Goal: Use online tool/utility: Utilize a website feature to perform a specific function

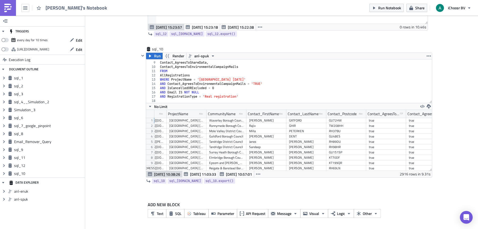
scroll to position [1616, 0]
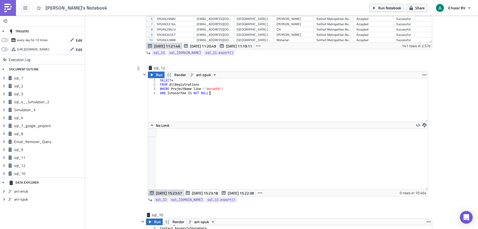
click at [218, 94] on div "SELECT * FROM AllRegistrations WHERE ProjectName like ( 'dorset%' ) AND Ichoosr…" at bounding box center [293, 104] width 269 height 52
click at [205, 84] on div "SELECT * FROM AllRegistrations WHERE ProjectName like ( 'dorset%' ) AND Ichoosr…" at bounding box center [293, 104] width 269 height 52
type textarea "FROM AllRegistrations"
click at [25, 10] on icon "button" at bounding box center [25, 8] width 4 height 4
click at [61, 8] on span "[PERSON_NAME]'s Notebook" at bounding box center [76, 8] width 62 height 6
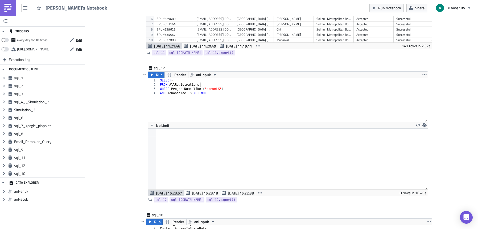
click at [12, 8] on link at bounding box center [8, 8] width 16 height 16
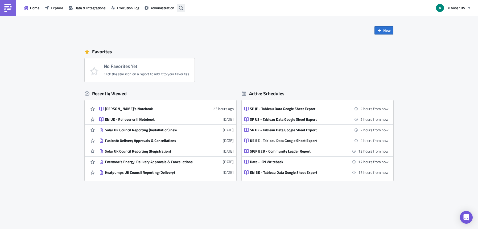
click at [181, 6] on icon "button" at bounding box center [181, 8] width 4 height 4
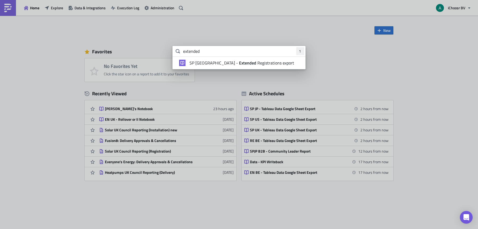
type input "extended"
click at [230, 65] on span "SP UK - Extended Registrations export" at bounding box center [241, 62] width 105 height 5
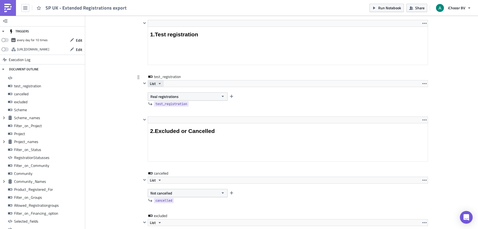
click at [160, 84] on button "List" at bounding box center [156, 84] width 16 height 6
click at [170, 82] on div "List" at bounding box center [288, 83] width 280 height 7
click at [169, 97] on span "Real registrations" at bounding box center [164, 97] width 28 height 6
click at [157, 96] on span "Real registrations" at bounding box center [164, 97] width 28 height 6
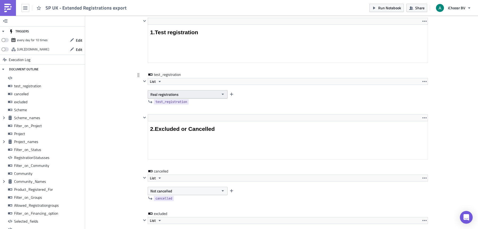
click at [213, 94] on button "Real registrations" at bounding box center [188, 94] width 80 height 8
click at [181, 107] on link "Test registrations" at bounding box center [171, 104] width 48 height 8
click at [188, 96] on button "Test registrations" at bounding box center [188, 94] width 80 height 8
click at [176, 111] on div "Real registrations" at bounding box center [171, 111] width 44 height 5
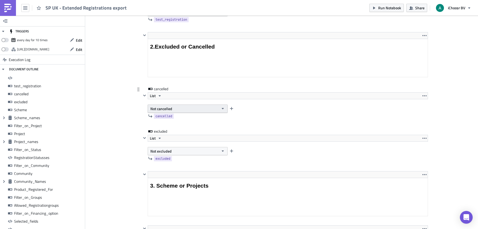
click at [207, 109] on button "Not cancelled" at bounding box center [188, 109] width 80 height 8
click at [214, 124] on div at bounding box center [284, 124] width 286 height 6
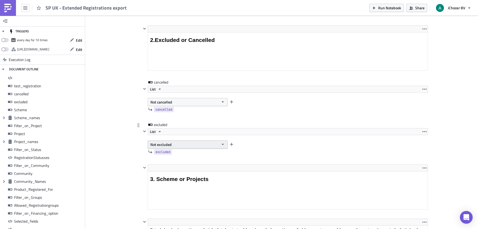
scroll to position [792, 0]
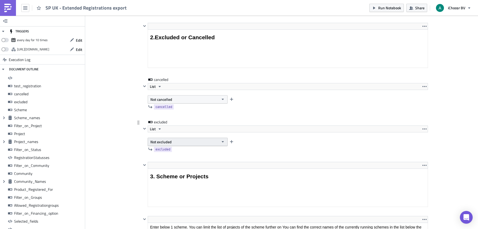
click at [163, 141] on span "Not excluded" at bounding box center [160, 142] width 21 height 6
click at [167, 142] on span "Not excluded" at bounding box center [160, 142] width 21 height 6
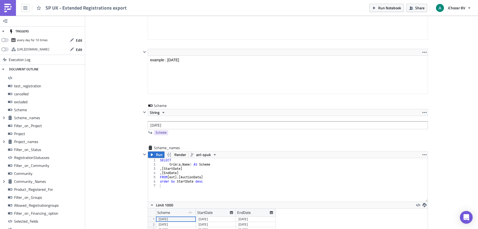
scroll to position [1014, 0]
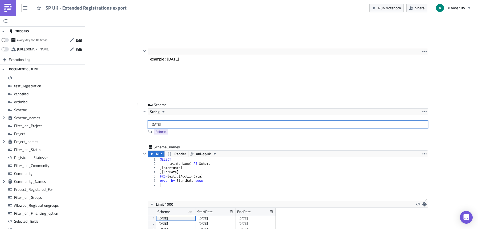
click at [164, 126] on input "[DATE]" at bounding box center [288, 125] width 280 height 8
drag, startPoint x: 154, startPoint y: 125, endPoint x: 143, endPoint y: 123, distance: 10.5
click at [143, 123] on div "String [DATE]" at bounding box center [284, 118] width 286 height 20
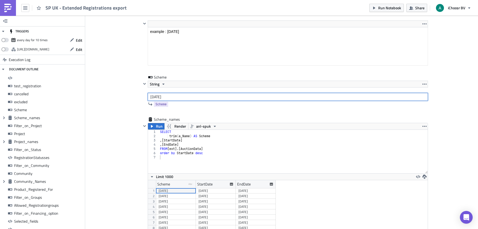
scroll to position [1046, 0]
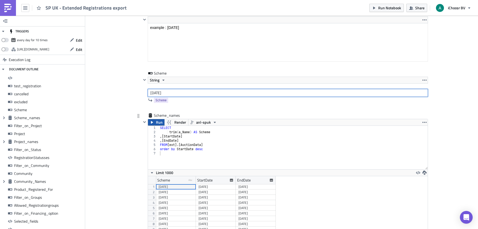
type input "[DATE]"
click at [157, 124] on span "Run" at bounding box center [159, 122] width 7 height 6
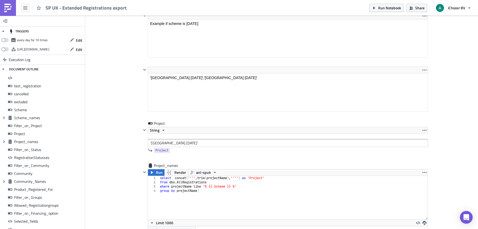
scroll to position [1445, 0]
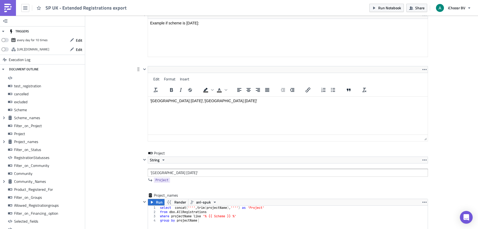
click at [153, 97] on html "'[GEOGRAPHIC_DATA] [DATE]','[GEOGRAPHIC_DATA] [DATE]'" at bounding box center [287, 101] width 279 height 9
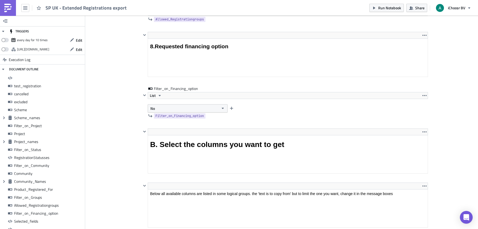
scroll to position [2869, 0]
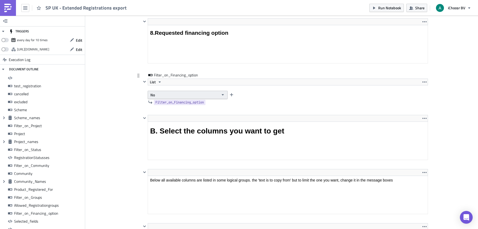
click at [158, 95] on button "No" at bounding box center [188, 95] width 80 height 8
click at [160, 113] on div "Yes" at bounding box center [171, 112] width 44 height 5
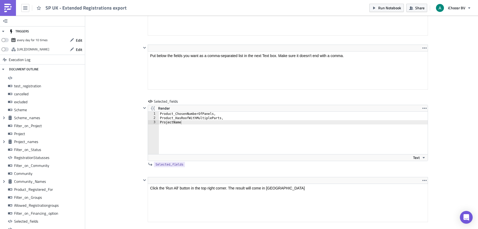
scroll to position [4676, 0]
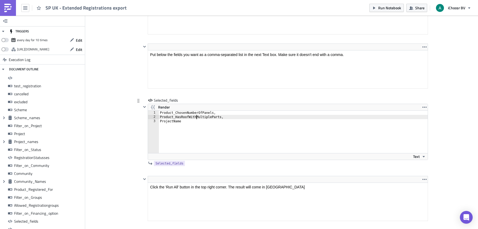
click at [195, 118] on div "Product_ChosenNumberOfPanels, Product_HasRoofWithMultipleParts, ProjectName" at bounding box center [296, 136] width 275 height 51
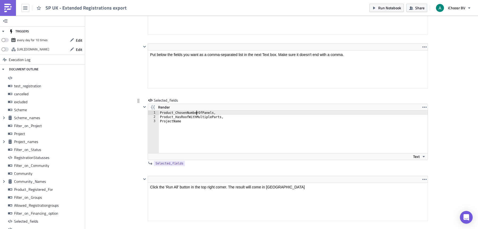
click at [195, 113] on div "Product_ChosenNumberOfPanels, Product_HasRoofWithMultipleParts, ProjectName" at bounding box center [296, 136] width 275 height 51
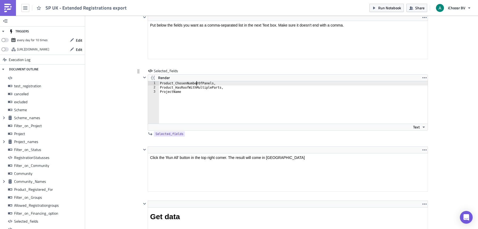
scroll to position [4690, 0]
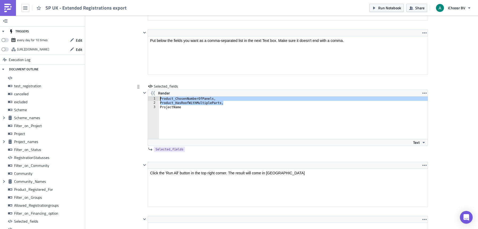
drag, startPoint x: 223, startPoint y: 102, endPoint x: 157, endPoint y: 97, distance: 65.9
click at [159, 97] on div "Product_ChosenNumberOfPanels, Product_HasRoofWithMultipleParts, ProjectName" at bounding box center [296, 122] width 275 height 51
type textarea "Product_ChosenNumberOfPanels, Product_HasRoofWithMultipleParts,"
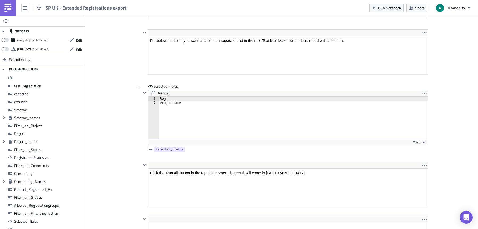
scroll to position [0, 0]
type textarea "RegistrationStatus"
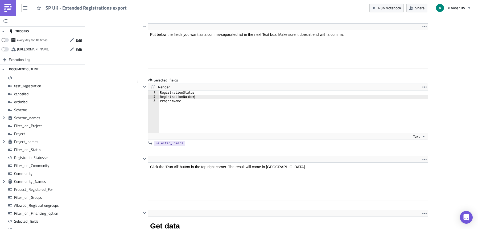
scroll to position [0, 3]
click at [195, 93] on div "RegistrationStatus RegistrationNumber, ProjectName" at bounding box center [296, 116] width 275 height 51
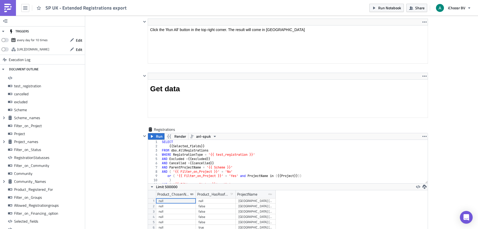
scroll to position [4848, 0]
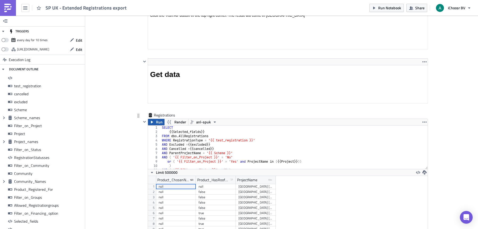
click at [150, 120] on icon "button" at bounding box center [152, 122] width 4 height 4
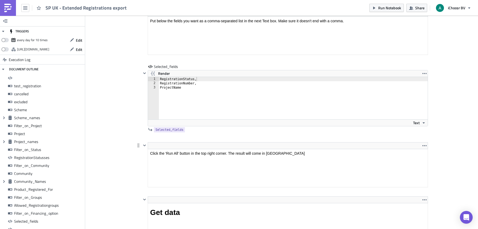
scroll to position [4695, 0]
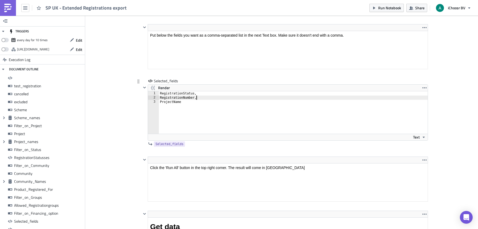
click at [198, 99] on div "RegistrationStatus, RegistrationNumber, ProjectName" at bounding box center [296, 116] width 275 height 51
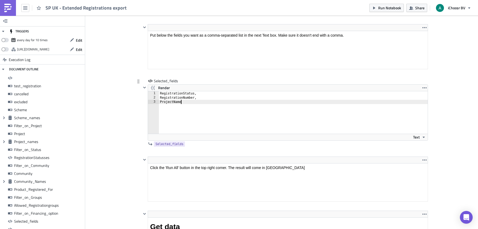
click at [196, 102] on div "RegistrationStatus, RegistrationNumber, ProjectName" at bounding box center [296, 116] width 275 height 51
type textarea "ProjectName"
click at [199, 112] on div "RegistrationStatus, RegistrationNumber, ProjectName" at bounding box center [296, 116] width 275 height 51
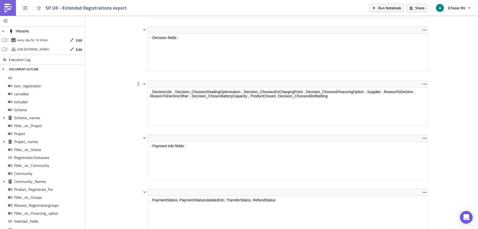
scroll to position [3784, 0]
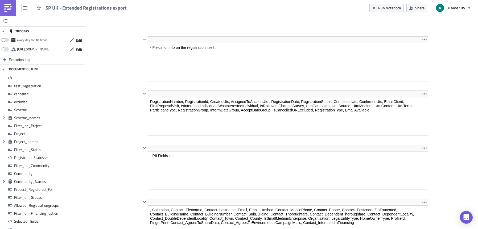
scroll to position [3164, 0]
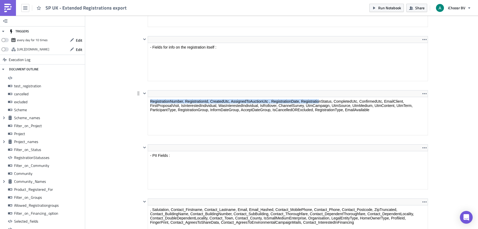
click at [319, 97] on html "RegistrationNumber, RegistrationId, CreatedUtc, AssignedToAuctionUtc , Registra…" at bounding box center [287, 105] width 279 height 17
drag, startPoint x: 319, startPoint y: 96, endPoint x: 172, endPoint y: 1, distance: 174.6
click at [319, 96] on div at bounding box center [288, 93] width 280 height 7
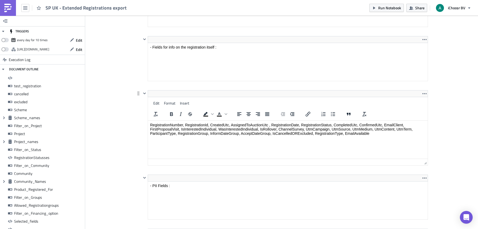
drag, startPoint x: 329, startPoint y: 101, endPoint x: 307, endPoint y: 132, distance: 39.0
click at [307, 132] on p "RegistrationNumber, RegistrationId, CreatedUtc, AssignedToAuctionUtc , Registra…" at bounding box center [287, 129] width 275 height 13
click at [313, 124] on p "RegistrationNumber, RegistrationId, CreatedUtc, AssignedToAuctionUtc , Registra…" at bounding box center [287, 129] width 275 height 13
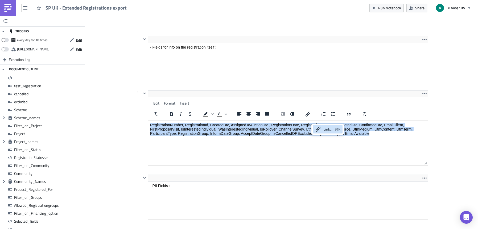
click at [307, 126] on p "RegistrationNumber, RegistrationId, CreatedUtc, AssignedToAuctionUtc , Registra…" at bounding box center [287, 129] width 275 height 13
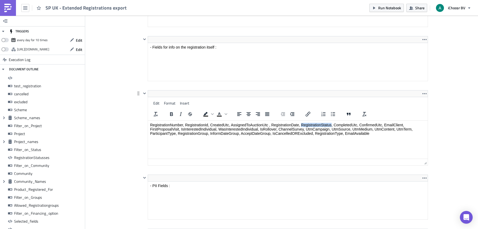
click at [307, 126] on p "RegistrationNumber, RegistrationId, CreatedUtc, AssignedToAuctionUtc , Registra…" at bounding box center [287, 129] width 275 height 13
copy p "RegistrationStatus"
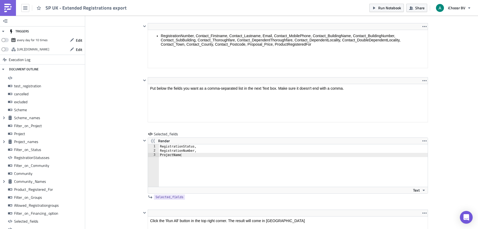
scroll to position [3295, 0]
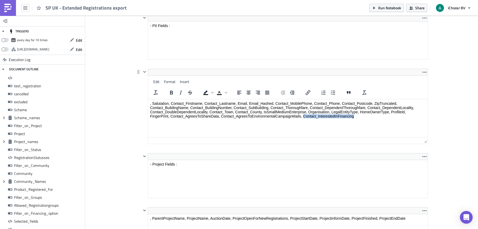
drag, startPoint x: 303, startPoint y: 116, endPoint x: 358, endPoint y: 120, distance: 55.8
click at [358, 120] on html ", Salutation, Contact_Firstname, Contact_Lastname, Email, Email_Hashed, Contact…" at bounding box center [287, 109] width 279 height 21
click at [12, 10] on link at bounding box center [8, 8] width 16 height 16
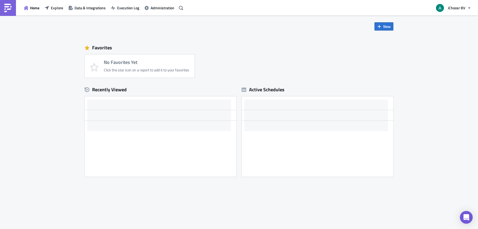
scroll to position [4, 0]
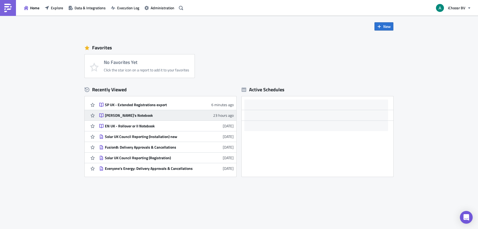
click at [134, 114] on div "[PERSON_NAME]'s Notebook" at bounding box center [151, 115] width 93 height 5
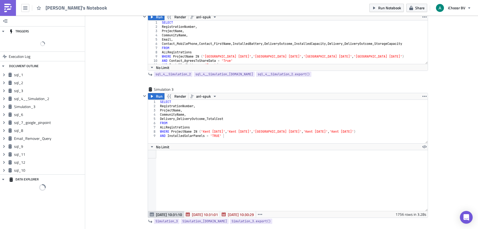
scroll to position [61, 279]
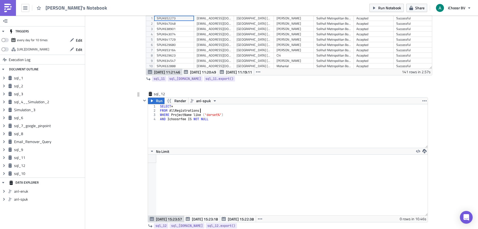
click at [206, 111] on div "SELECT * FROM AllRegistrations WHERE ProjectName like ( 'dorset%' ) AND Ichoosr…" at bounding box center [293, 131] width 269 height 52
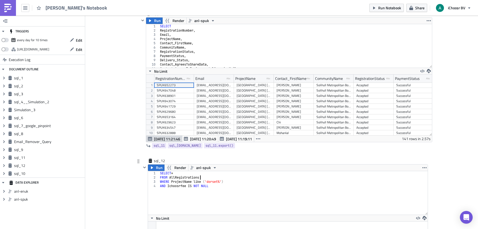
click at [176, 174] on div "SELECT * FROM AllRegistrations WHERE ProjectName like ( 'dorset%' ) AND Ichoosr…" at bounding box center [293, 198] width 269 height 52
type textarea "SELECT *"
type textarea "RegistrationNumber,"
type textarea "RegistrationStatus,"
paste textarea "Contact_InterestedInFinancing"
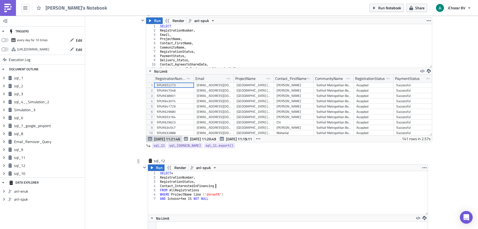
click at [177, 174] on div "SELECT * RegistrationNumber , RegistrationStatus , Contact_InterestedInFinancin…" at bounding box center [293, 198] width 269 height 52
drag, startPoint x: 225, startPoint y: 195, endPoint x: 147, endPoint y: 195, distance: 78.2
click at [148, 195] on div "SELECT 1 2 3 4 5 6 7 SELECT RegistrationNumber , RegistrationStatus , Contact_I…" at bounding box center [287, 194] width 279 height 44
type textarea "WHERE ProjectName like ('dorset%')"
drag, startPoint x: 220, startPoint y: 196, endPoint x: 155, endPoint y: 194, distance: 65.2
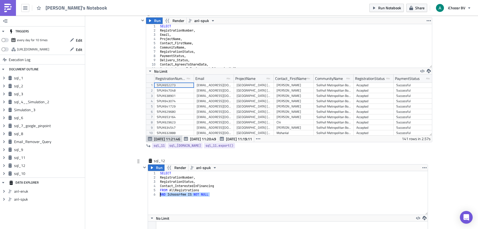
click at [156, 195] on div "FROM AllRegistrations 1 2 3 4 5 6 SELECT RegistrationNumber , RegistrationStatu…" at bounding box center [287, 194] width 279 height 44
type textarea "AND Ichoosrfee IS NOT NULL"
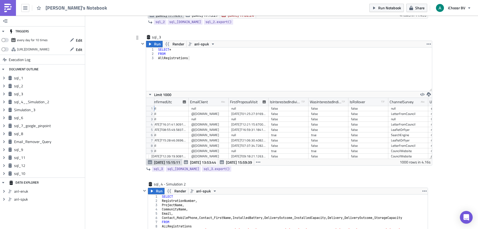
scroll to position [0, 347]
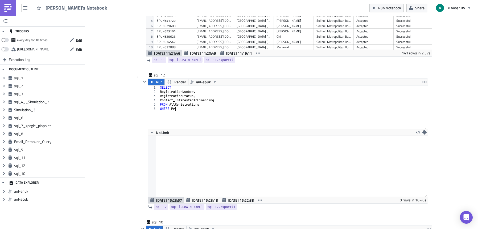
click at [181, 110] on div "SELECT RegistrationNumber , RegistrationStatus , Contact_InterestedInFinancing …" at bounding box center [293, 112] width 269 height 52
click at [156, 81] on span "Run" at bounding box center [159, 82] width 7 height 6
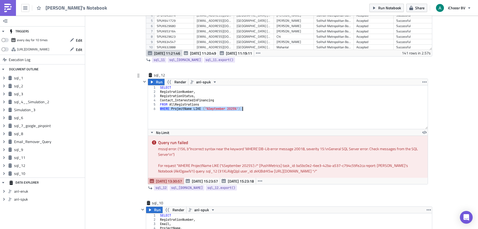
click at [248, 116] on div "SELECT RegistrationNumber , RegistrationStatus , Contact_InterestedInFinancing …" at bounding box center [293, 112] width 269 height 52
click at [194, 127] on div "SELECT RegistrationNumber , RegistrationStatus , Contact_InterestedInFinancing …" at bounding box center [293, 112] width 269 height 52
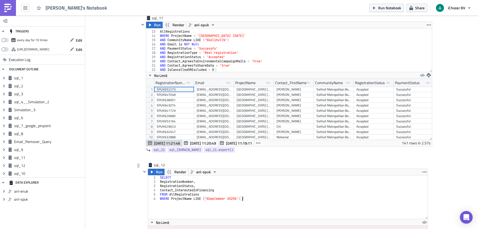
click at [199, 199] on div "SELECT RegistrationNumber , RegistrationStatus , Contact_InterestedInFinancing …" at bounding box center [293, 202] width 269 height 52
click at [159, 171] on span "Run" at bounding box center [159, 172] width 7 height 6
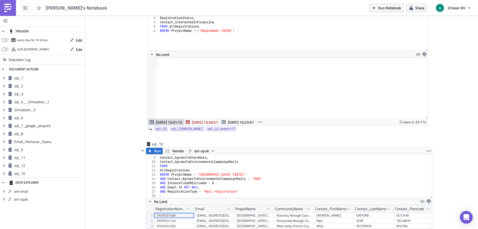
scroll to position [1686, 0]
click at [193, 33] on div "SELECT RegistrationNumber , RegistrationStatus , Contact_InterestedInFinancing …" at bounding box center [293, 34] width 269 height 52
click at [194, 32] on div "SELECT RegistrationNumber , RegistrationStatus , Contact_InterestedInFinancing …" at bounding box center [293, 34] width 269 height 52
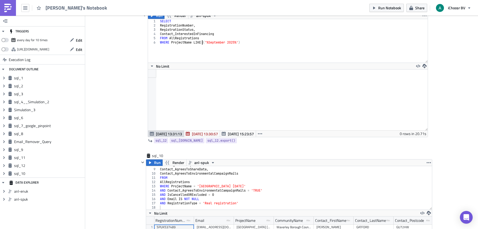
scroll to position [1652, 0]
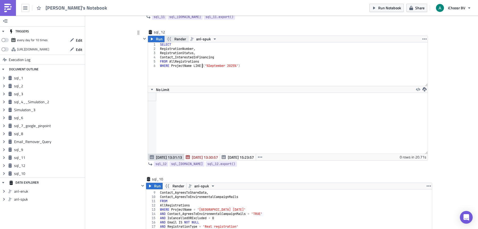
click at [164, 36] on button "Render" at bounding box center [176, 39] width 24 height 6
click at [156, 38] on span "Run" at bounding box center [159, 39] width 7 height 6
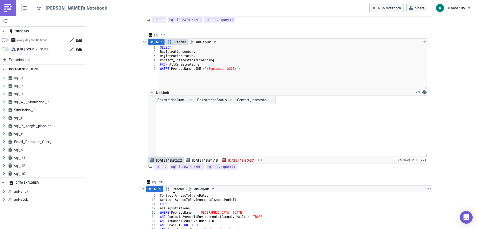
scroll to position [84, 0]
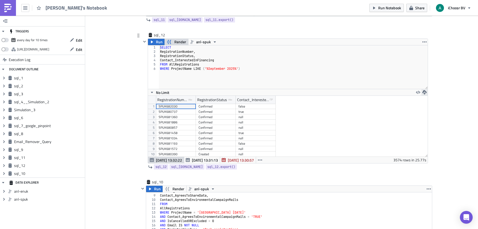
click at [424, 92] on icon "button" at bounding box center [424, 92] width 4 height 4
click at [429, 70] on div "CSV" at bounding box center [442, 71] width 41 height 5
drag, startPoint x: 273, startPoint y: 100, endPoint x: 305, endPoint y: 103, distance: 32.4
click at [305, 103] on div at bounding box center [305, 100] width 1 height 8
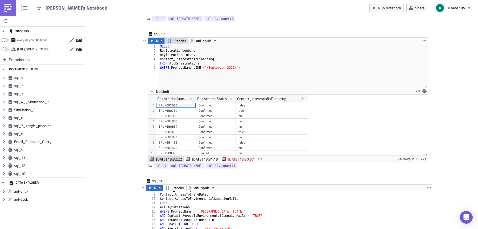
scroll to position [0, 3]
click at [203, 56] on div "SELECT RegistrationNumber , RegistrationStatus , Contact_InterestedInFinancing …" at bounding box center [293, 70] width 269 height 52
click at [206, 61] on div "SELECT RegistrationNumber , RegistrationStatus , Contact_InterestedInFinancing …" at bounding box center [293, 70] width 269 height 52
click at [203, 55] on div "SELECT RegistrationNumber , RegistrationStatus , Contact_InterestedInFinancing …" at bounding box center [293, 70] width 269 height 52
click at [199, 49] on div "SELECT RegistrationNumber , RegistrationStatus , Contact_InterestedInFinancing …" at bounding box center [293, 70] width 269 height 52
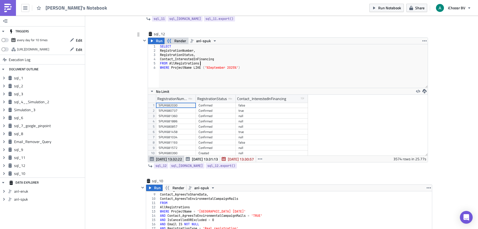
click at [209, 63] on div "SELECT RegistrationNumber , RegistrationStatus , Contact_InterestedInFinancing …" at bounding box center [293, 70] width 269 height 52
click at [214, 60] on div "SELECT RegistrationNumber , RegistrationStatus , Contact_InterestedInFinancing …" at bounding box center [293, 70] width 269 height 52
click at [214, 58] on div "SELECT RegistrationNumber , RegistrationStatus , Contact_InterestedInFinancing …" at bounding box center [293, 70] width 269 height 52
click at [202, 56] on div "SELECT RegistrationNumber , RegistrationStatus , Contact_InterestedInFinancing …" at bounding box center [293, 70] width 269 height 52
click at [212, 46] on div "SELECT RegistrationNumber , RegistrationStatus , Contact_InterestedInFinancing …" at bounding box center [293, 70] width 269 height 52
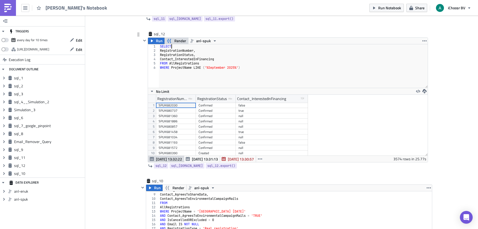
scroll to position [0, 1]
click at [254, 77] on div "SELECT RegistrationNumber , RegistrationStatus , Contact_InterestedInFinancing …" at bounding box center [293, 70] width 269 height 52
click at [213, 59] on div "SELECT RegistrationNumber , RegistrationStatus , Contact_InterestedInFinancing …" at bounding box center [293, 70] width 269 height 52
click at [189, 57] on div "SELECT RegistrationNumber , RegistrationStatus , Contact_InterestedInFinancing …" at bounding box center [293, 70] width 269 height 52
click at [202, 49] on div "SELECT RegistrationNumber , RegistrationStatus , Contact_InterestedInFinancing …" at bounding box center [293, 70] width 269 height 52
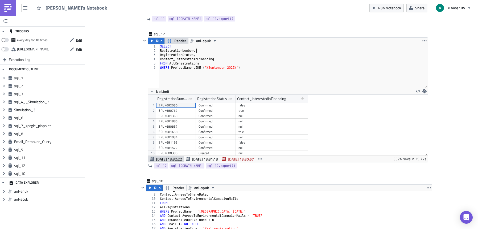
click at [205, 55] on div "SELECT RegistrationNumber , RegistrationStatus , Contact_InterestedInFinancing …" at bounding box center [293, 70] width 269 height 52
type textarea "RegistrationStatus,"
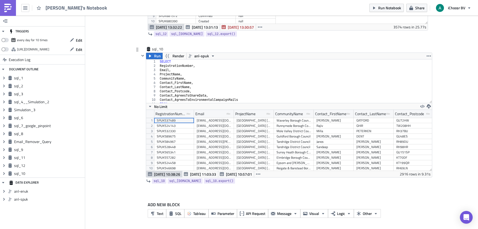
scroll to position [26531, 26307]
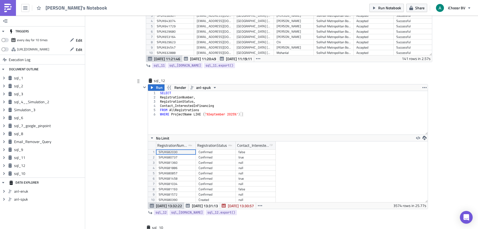
type textarea "Contact_InterestedInFinancing"
click at [215, 106] on div "SELECT RegistrationNumber , RegistrationStatus , Contact_InterestedInFinancing …" at bounding box center [293, 117] width 269 height 52
click at [218, 105] on div "SELECT RegistrationNumber , RegistrationStatus , Contact_InterestedInFinancing …" at bounding box center [293, 117] width 269 height 52
click at [214, 114] on div "SELECT RegistrationNumber , RegistrationStatus , Contact_InterestedInFinancing …" at bounding box center [293, 117] width 269 height 52
type textarea "FROM AllRegistrations"
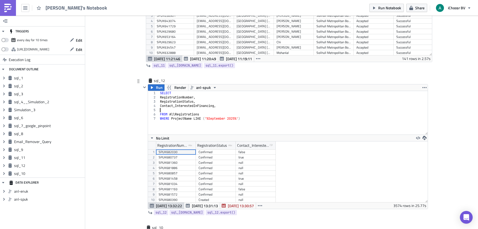
click at [201, 110] on div "SELECT RegistrationNumber , RegistrationStatus , Contact_InterestedInFinancing …" at bounding box center [293, 117] width 269 height 52
click at [152, 88] on button "Run" at bounding box center [156, 88] width 16 height 6
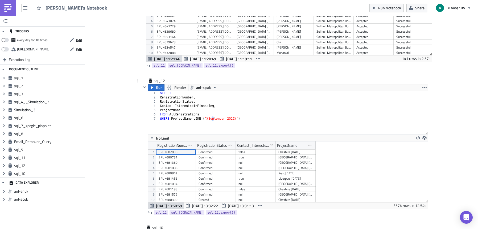
click at [211, 120] on div "SELECT RegistrationNumber , RegistrationStatus , Contact_InterestedInFinancing …" at bounding box center [293, 117] width 269 height 52
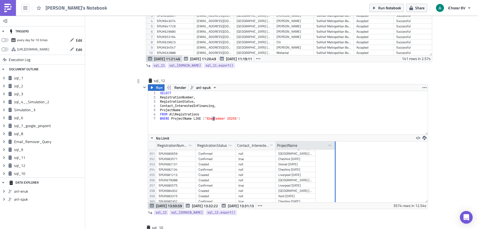
drag, startPoint x: 312, startPoint y: 144, endPoint x: 332, endPoint y: 149, distance: 20.6
click at [334, 149] on div at bounding box center [334, 146] width 1 height 8
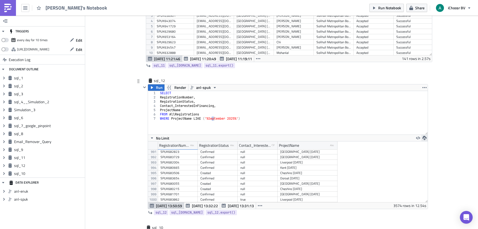
click at [423, 138] on icon "button" at bounding box center [424, 138] width 4 height 4
click at [428, 118] on div "CSV" at bounding box center [442, 117] width 41 height 5
click at [253, 118] on div "SELECT RegistrationNumber , RegistrationStatus , Contact_InterestedInFinancing …" at bounding box center [293, 117] width 269 height 52
click at [207, 106] on div "SELECT RegistrationNumber , RegistrationStatus , Contact_InterestedInFinancing …" at bounding box center [293, 117] width 269 height 52
type textarea "Contact_InterestedInFinancing,"
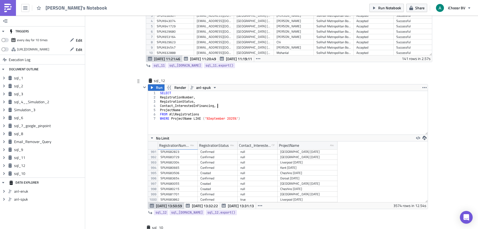
click at [220, 106] on div "SELECT RegistrationNumber , RegistrationStatus , Contact_InterestedInFinancing …" at bounding box center [293, 117] width 269 height 52
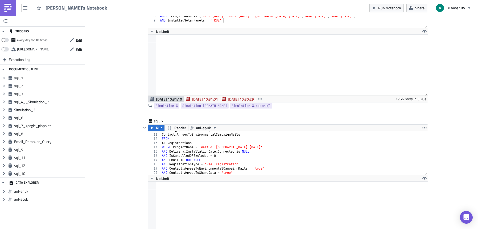
scroll to position [688, 0]
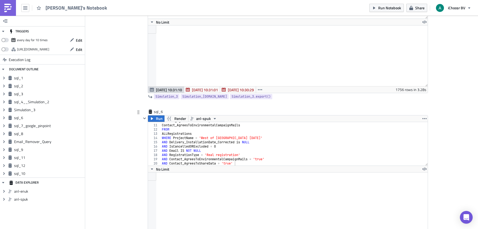
type textarea "AND RegistrationType = 'Real registration'"
drag, startPoint x: 246, startPoint y: 157, endPoint x: 158, endPoint y: 155, distance: 87.2
click at [158, 155] on div "AND RegistrationType = 'Real registration' 10 11 12 13 14 15 16 17 18 19 20 Con…" at bounding box center [287, 144] width 279 height 44
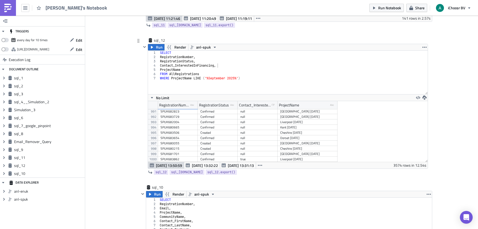
scroll to position [1637, 0]
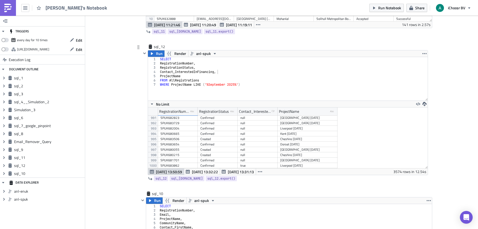
type textarea "WHERE ProjectName LIKE ('%September 2025%')"
click at [246, 85] on div "SELECT RegistrationNumber , RegistrationStatus , Contact_InterestedInFinancing …" at bounding box center [293, 83] width 269 height 52
paste textarea "AND RegistrationType = 'Real registration'"
type textarea "AND RegistrationType = 'Real registration'"
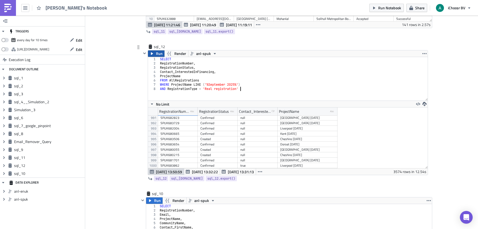
click at [156, 55] on span "Run" at bounding box center [159, 54] width 7 height 6
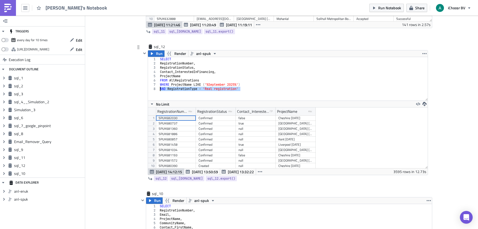
drag, startPoint x: 244, startPoint y: 90, endPoint x: 156, endPoint y: 90, distance: 88.0
click at [156, 90] on div "AND RegistrationType = 'Real registration' 1 2 3 4 5 6 7 8 SELECT RegistrationN…" at bounding box center [287, 79] width 279 height 44
type textarea "WHERE ProjectName LIKE ('%September 2025%')"
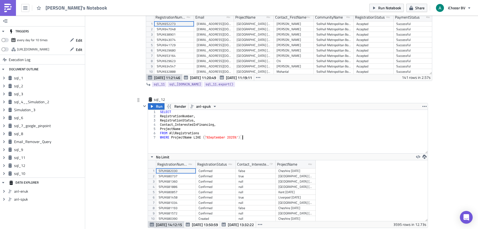
scroll to position [1584, 0]
click at [153, 107] on button "Run" at bounding box center [156, 107] width 16 height 6
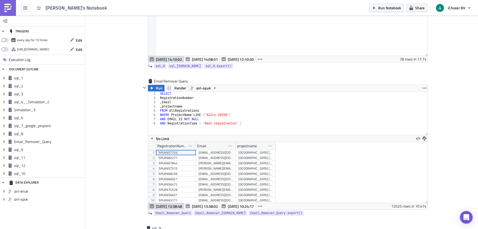
scroll to position [1163, 0]
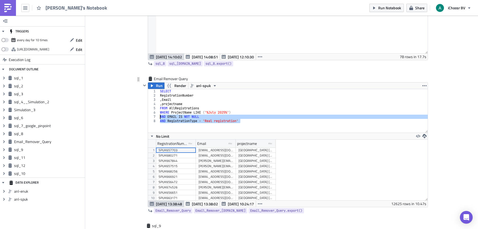
drag, startPoint x: 243, startPoint y: 123, endPoint x: 151, endPoint y: 117, distance: 92.5
click at [151, 117] on div "AND RegistrationType = 'Real registration' 1 2 3 4 5 6 7 8 SELECT RegistrationN…" at bounding box center [287, 111] width 279 height 44
type textarea "AND EMAIL IS NOT NULL AND RegistrationType = 'Real registration'"
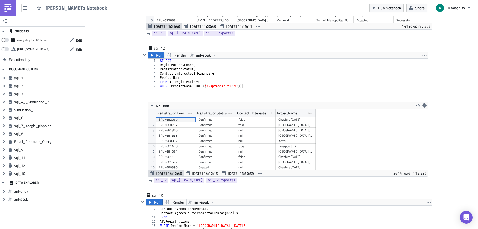
scroll to position [1632, 0]
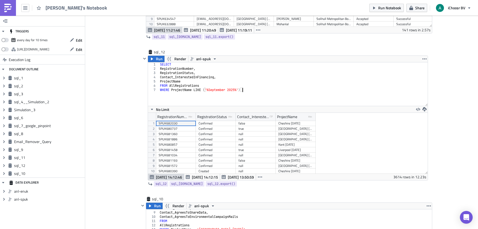
click at [252, 90] on div "SELECT RegistrationNumber , RegistrationStatus , Contact_InterestedInFinancing …" at bounding box center [293, 88] width 269 height 52
paste textarea "AND RegistrationType = 'Real registration'"
click at [151, 57] on icon "button" at bounding box center [152, 59] width 4 height 4
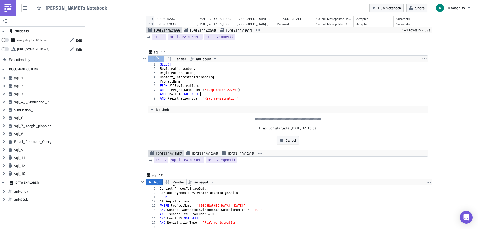
click at [201, 95] on div "SELECT RegistrationNumber , RegistrationStatus , Contact_InterestedInFinancing …" at bounding box center [293, 88] width 269 height 52
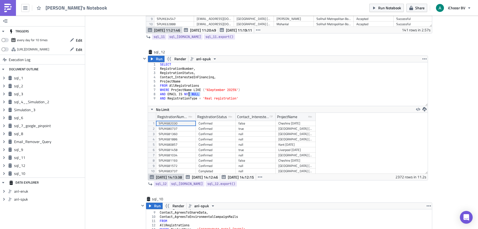
scroll to position [61, 279]
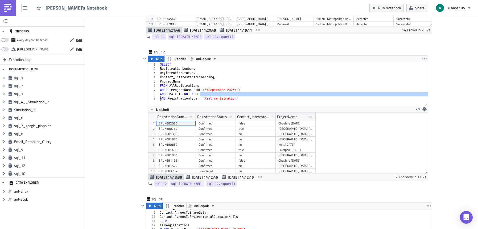
drag, startPoint x: 201, startPoint y: 95, endPoint x: 157, endPoint y: 97, distance: 44.7
click at [157, 97] on div "AND EMAIL IS NOT NULL 1 2 3 4 5 6 7 8 9 SELECT RegistrationNumber , Registratio…" at bounding box center [287, 84] width 279 height 44
click at [197, 95] on div "SELECT RegistrationNumber , RegistrationStatus , Contact_InterestedInFinancing …" at bounding box center [293, 88] width 269 height 52
type textarea "AND EMAIL IS NOT NULL"
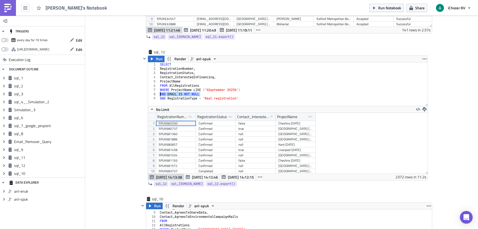
drag, startPoint x: 199, startPoint y: 94, endPoint x: 156, endPoint y: 93, distance: 42.8
click at [156, 93] on div "AND EMAIL IS NOT NULL 1 2 3 4 5 6 7 8 9 SELECT RegistrationNumber , Registratio…" at bounding box center [287, 84] width 279 height 44
click at [153, 58] on button "Run" at bounding box center [156, 59] width 16 height 6
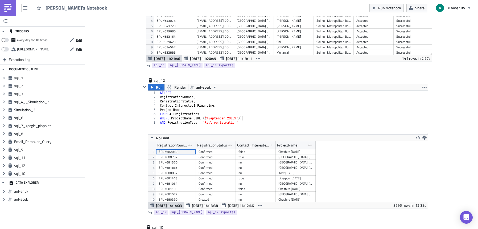
scroll to position [1633, 0]
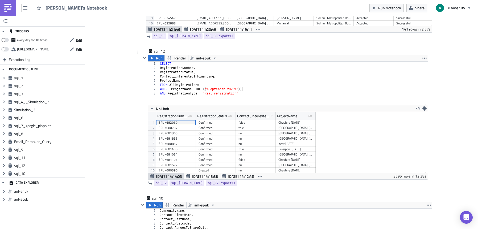
type textarea "AND RegistrationType = 'Real registration'"
click at [242, 94] on div "SELECT RegistrationNumber , RegistrationStatus , Contact_InterestedInFinancing …" at bounding box center [293, 88] width 269 height 52
drag, startPoint x: 242, startPoint y: 94, endPoint x: 152, endPoint y: 95, distance: 90.4
click at [152, 95] on div "AND RegistrationType = 'Real registration' 1 2 3 4 5 6 7 8 SELECT RegistrationN…" at bounding box center [287, 84] width 279 height 44
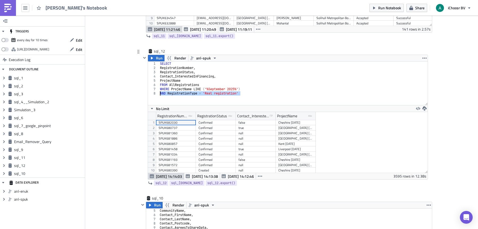
click at [197, 98] on div "SELECT RegistrationNumber , RegistrationStatus , Contact_InterestedInFinancing …" at bounding box center [293, 88] width 269 height 52
drag, startPoint x: 243, startPoint y: 91, endPoint x: 137, endPoint y: 92, distance: 105.6
click at [137, 92] on div "sql_12 Run Render anl-spuk AND RegistrationType = 'Real registration' 1 2 3 4 5…" at bounding box center [281, 122] width 293 height 147
click at [156, 60] on span "Run" at bounding box center [159, 58] width 7 height 6
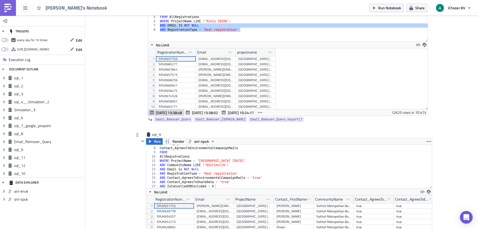
scroll to position [1255, 0]
type textarea "AND IsCancelledORExcluded = 0"
drag, startPoint x: 222, startPoint y: 186, endPoint x: 130, endPoint y: 187, distance: 92.0
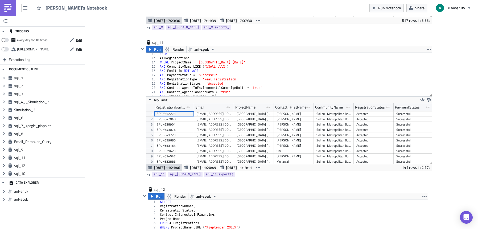
scroll to position [1658, 0]
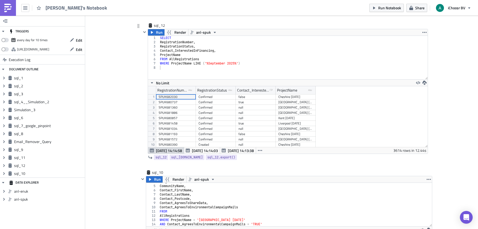
type textarea "WHERE ProjectName LIKE ('%September 2025%')"
click at [165, 65] on div "SELECT RegistrationNumber , RegistrationStatus , Contact_InterestedInFinancing …" at bounding box center [293, 62] width 269 height 52
click at [164, 67] on div "SELECT RegistrationNumber , RegistrationStatus , Contact_InterestedInFinancing …" at bounding box center [293, 62] width 269 height 52
paste textarea "AND IsCancelledORExcluded = 0"
type textarea "AND IsCancelledORExcluded = 0"
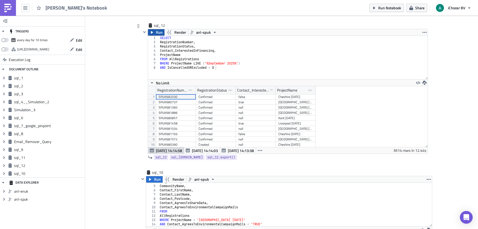
click at [153, 33] on button "Run" at bounding box center [156, 32] width 16 height 6
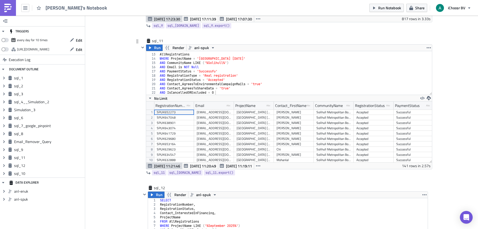
scroll to position [1495, 0]
click at [214, 91] on div "FROM AllRegistrations WHERE ProjectName = 'West Midlands May 2025' AND Communit…" at bounding box center [292, 75] width 269 height 52
click at [224, 93] on div "FROM AllRegistrations WHERE ProjectName = 'West Midlands May 2025' AND Communit…" at bounding box center [292, 75] width 269 height 52
drag, startPoint x: 232, startPoint y: 80, endPoint x: 158, endPoint y: 81, distance: 74.2
click at [158, 81] on div "FROM AllRegistrations WHERE ProjectName = 'West Midlands May 2025' AND Communit…" at bounding box center [292, 75] width 269 height 52
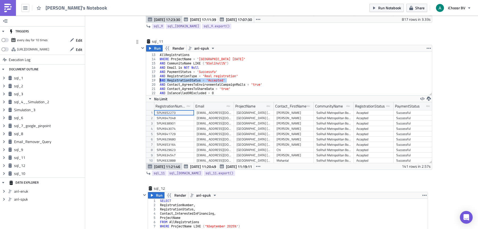
type textarea "AND RegistrationStatus = 'Accepted'"
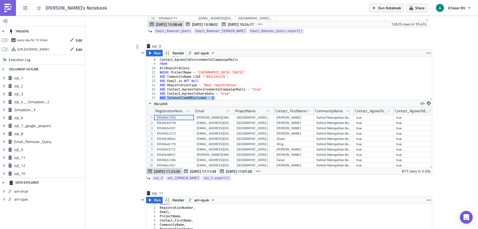
scroll to position [1343, 0]
click at [217, 96] on div "Contact_AgreesToShareData , Contact_AgreesToEnvironmentalCampaignMails FROM All…" at bounding box center [292, 79] width 269 height 52
click at [233, 94] on div "Contact_AgreesToShareData , Contact_AgreesToEnvironmentalCampaignMails FROM All…" at bounding box center [292, 79] width 269 height 52
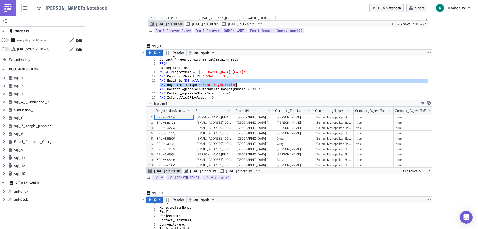
drag, startPoint x: 242, startPoint y: 83, endPoint x: 235, endPoint y: 84, distance: 7.8
click at [235, 84] on div "Contact_AgreesToShareData , Contact_AgreesToEnvironmentalCampaignMails FROM All…" at bounding box center [292, 79] width 269 height 52
click at [244, 85] on div "Contact_AgreesToShareData , Contact_AgreesToEnvironmentalCampaignMails FROM All…" at bounding box center [292, 79] width 269 height 52
type textarea "AND RegistrationType = 'Real registration'"
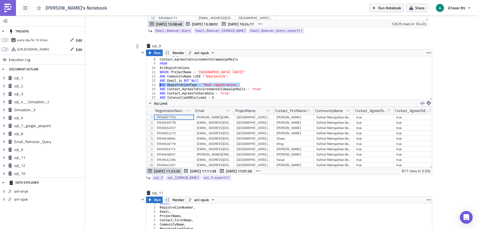
drag, startPoint x: 242, startPoint y: 86, endPoint x: 156, endPoint y: 84, distance: 85.7
click at [156, 84] on div "AND RegistrationType = 'Real registration' 7 8 9 10 11 12 13 14 15 16 17 Contac…" at bounding box center [289, 78] width 286 height 44
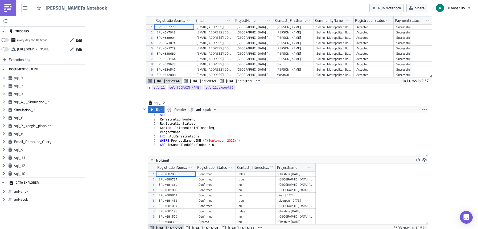
scroll to position [1591, 0]
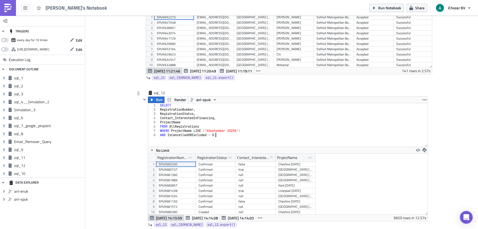
click at [219, 135] on div "SELECT RegistrationNumber , RegistrationStatus , Contact_InterestedInFinancing …" at bounding box center [293, 129] width 269 height 52
paste textarea "AND RegistrationType = 'Real registration'"
click at [156, 100] on span "Run" at bounding box center [159, 100] width 7 height 6
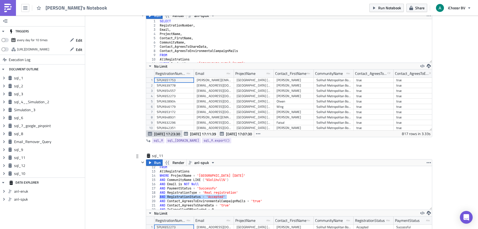
scroll to position [3, 0]
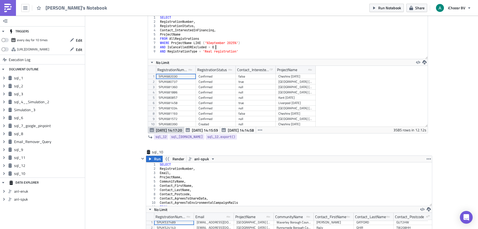
click at [218, 47] on div "SELECT RegistrationNumber , RegistrationStatus , Contact_InterestedInFinancing …" at bounding box center [293, 41] width 269 height 52
drag, startPoint x: 400, startPoint y: 132, endPoint x: 391, endPoint y: 132, distance: 9.3
click at [391, 132] on div "Aug 21 14:17:20 Aug 21 14:15:59 Aug 21 14:14:58 3585 rows in 12.12s" at bounding box center [287, 130] width 279 height 6
type textarea "AND RegistrationType = 'Real registration'"
click at [247, 52] on div "SELECT RegistrationNumber , RegistrationStatus , Contact_InterestedInFinancing …" at bounding box center [293, 41] width 269 height 52
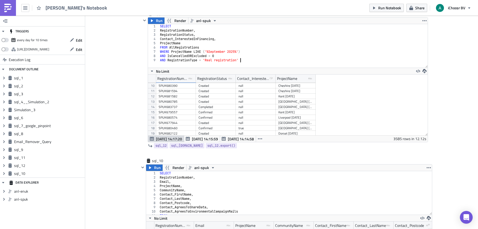
scroll to position [48, 0]
drag, startPoint x: 391, startPoint y: 139, endPoint x: 400, endPoint y: 141, distance: 9.1
click at [400, 141] on div "3585 rows in 12.12s" at bounding box center [409, 139] width 33 height 6
